Goal: Task Accomplishment & Management: Manage account settings

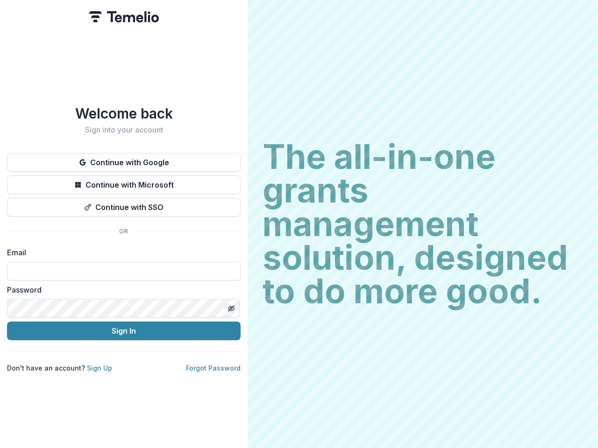
click at [299, 224] on h2 "The all-in-one grants management solution, designed to do more good." at bounding box center [422, 224] width 320 height 168
click at [124, 159] on button "Continue with Google" at bounding box center [124, 162] width 234 height 19
click at [124, 181] on button "Continue with Microsoft" at bounding box center [124, 185] width 234 height 19
click at [124, 204] on button "Continue with SSO" at bounding box center [124, 207] width 234 height 19
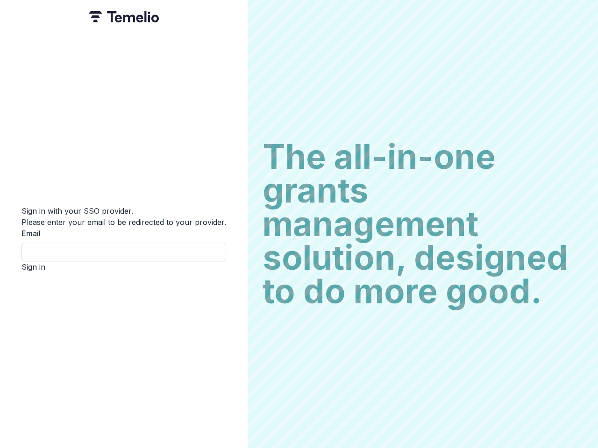
click at [231, 305] on div "Sign in with your SSO provider. Please enter your email to be redirected to you…" at bounding box center [124, 224] width 248 height 448
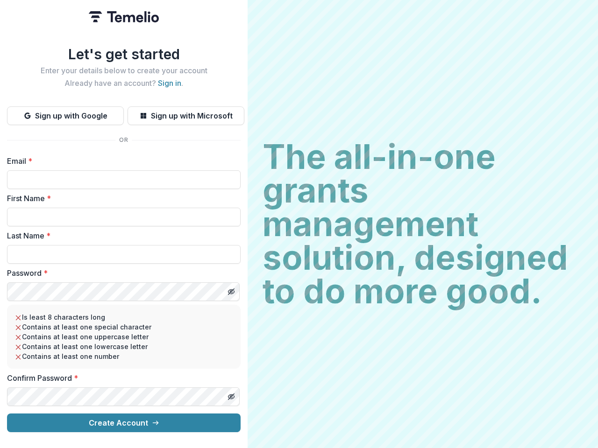
click at [299, 224] on h2 "The all-in-one grants management solution, designed to do more good." at bounding box center [422, 224] width 320 height 168
click at [65, 112] on button "Sign up with Google" at bounding box center [65, 115] width 117 height 19
click at [185, 112] on button "Sign up with Microsoft" at bounding box center [185, 115] width 117 height 19
click at [231, 289] on line "Toggle password visibility" at bounding box center [231, 292] width 6 height 6
click at [231, 394] on line "Toggle password visibility" at bounding box center [231, 397] width 6 height 6
